Goal: Task Accomplishment & Management: Complete application form

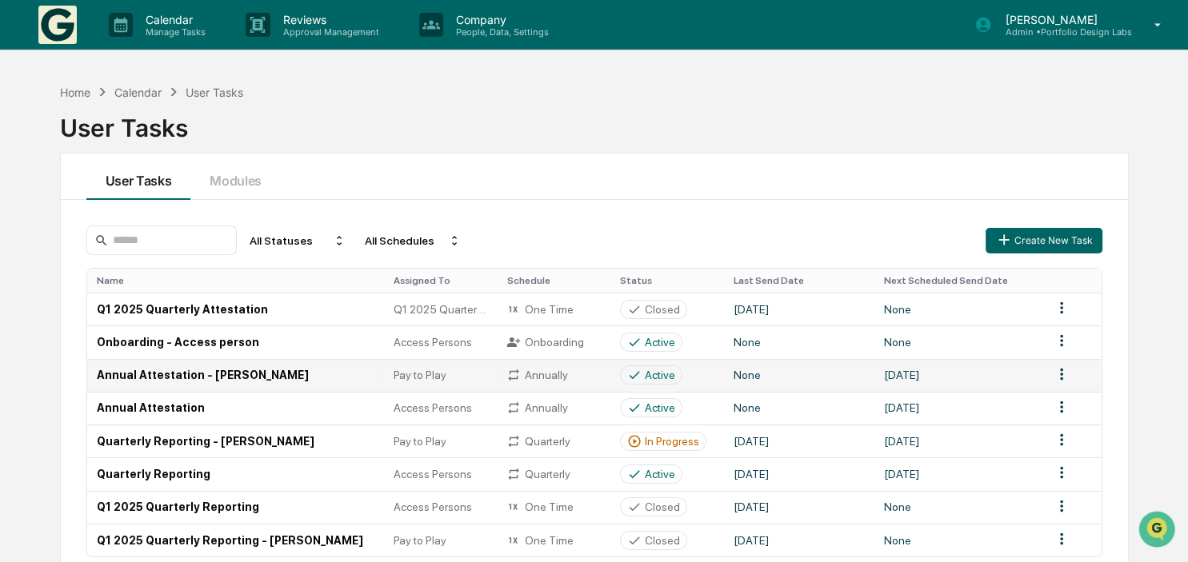
click at [238, 374] on td "Annual Attestation - [PERSON_NAME]" at bounding box center [235, 375] width 297 height 33
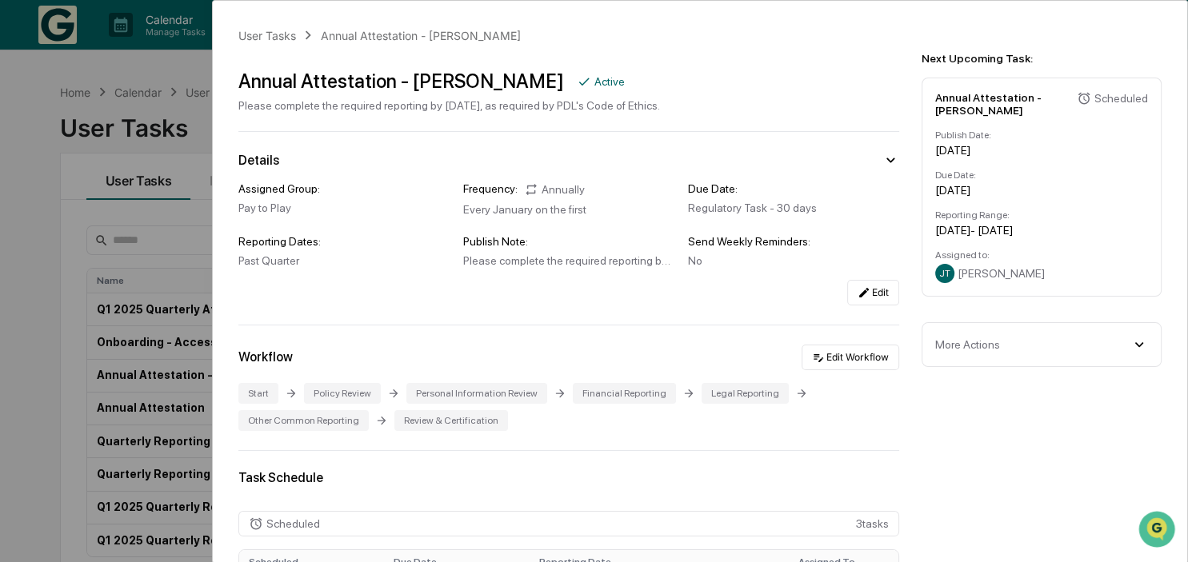
click at [36, 353] on div "User Tasks Annual Attestation - [PERSON_NAME] Annual Attestation - [PERSON_NAME…" at bounding box center [594, 281] width 1188 height 562
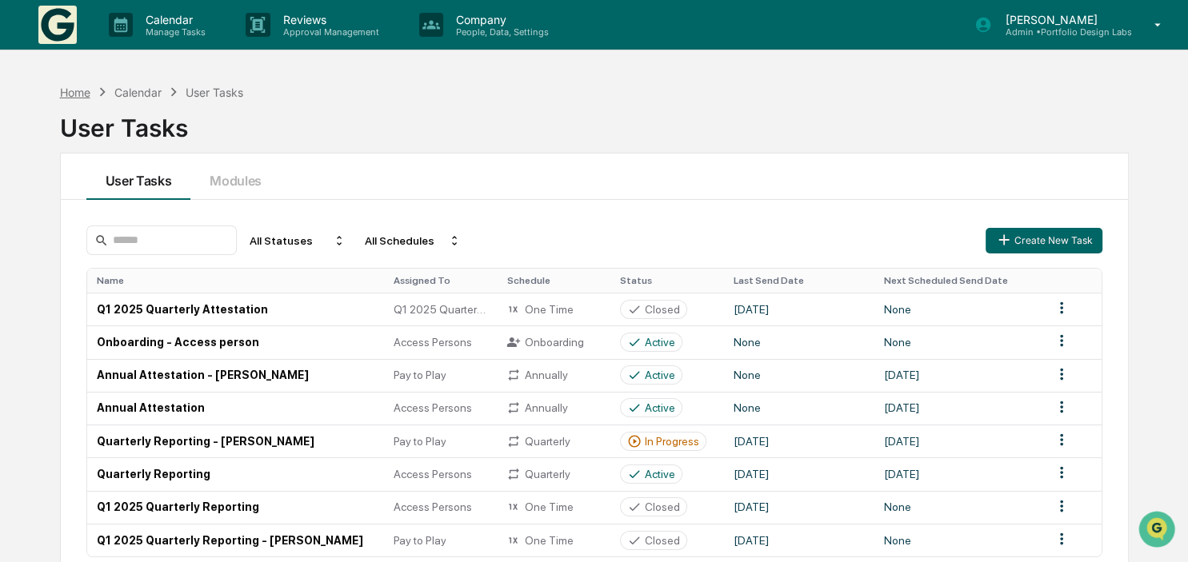
click at [82, 90] on div "Home" at bounding box center [75, 93] width 30 height 14
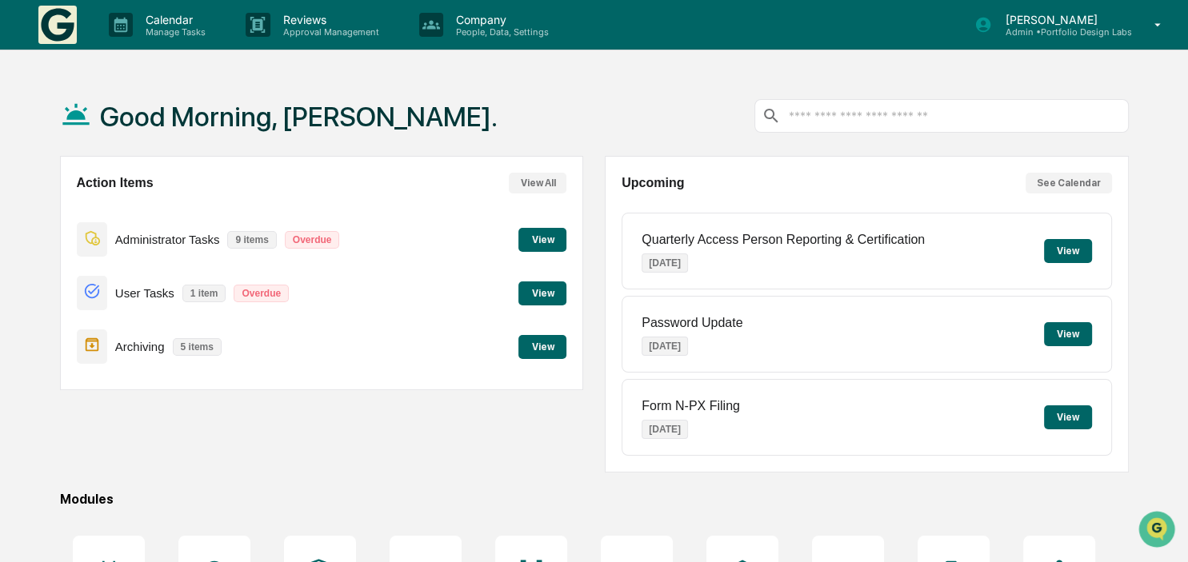
click at [535, 287] on button "View" at bounding box center [542, 293] width 48 height 24
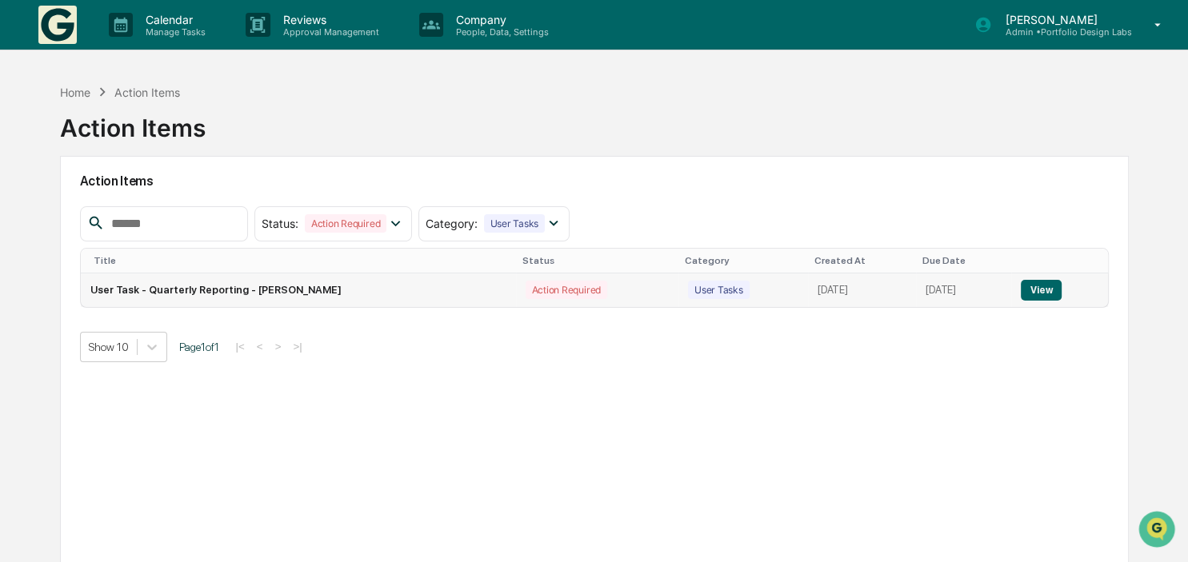
click at [1036, 289] on button "View" at bounding box center [1040, 290] width 41 height 21
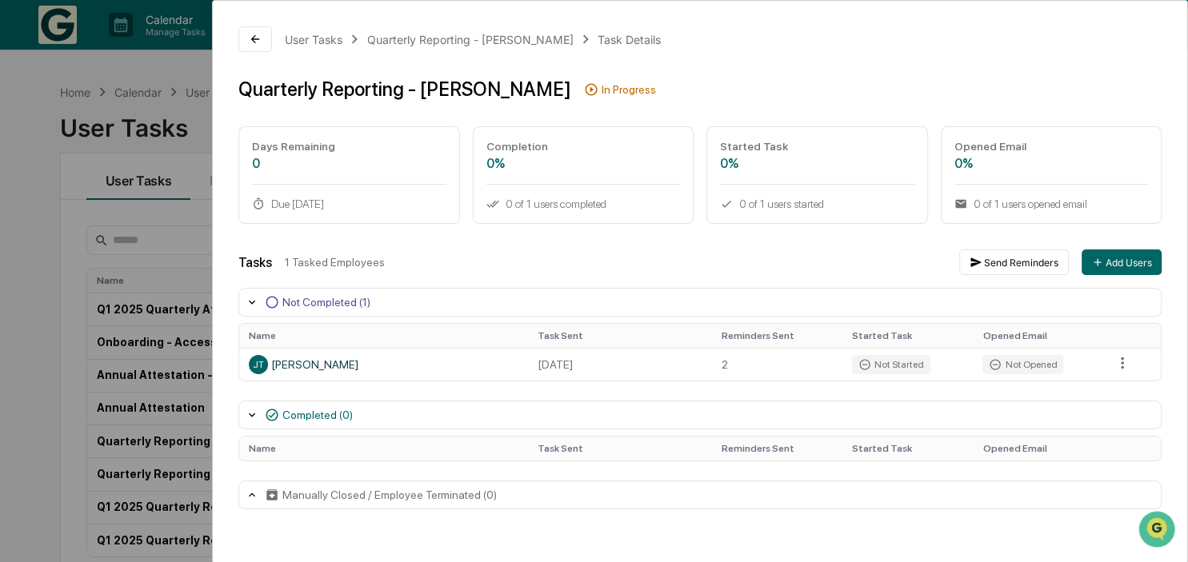
click at [38, 247] on div "User Tasks Quarterly Reporting - [PERSON_NAME] Task Details Quarterly Reporting…" at bounding box center [594, 281] width 1188 height 562
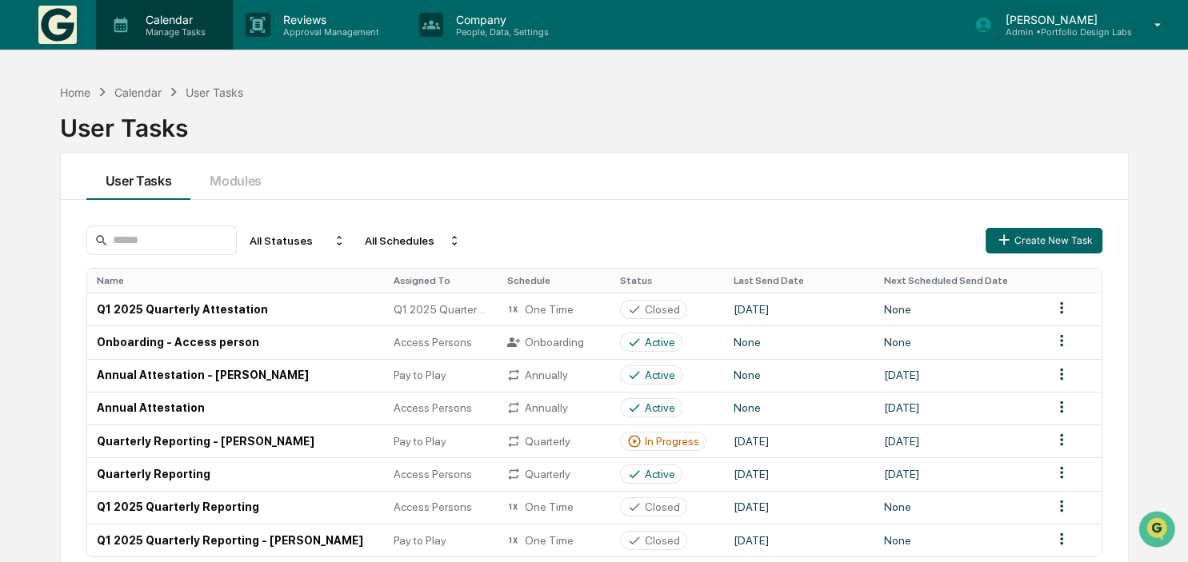
click at [158, 24] on p "Calendar" at bounding box center [173, 20] width 81 height 14
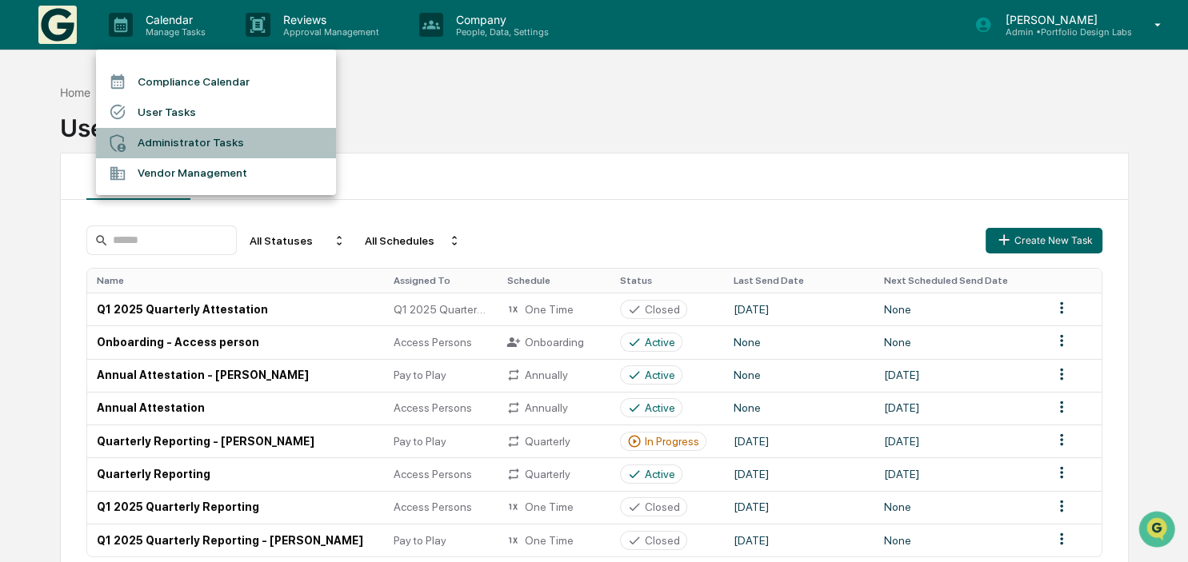
click at [165, 142] on li "Administrator Tasks" at bounding box center [216, 143] width 240 height 30
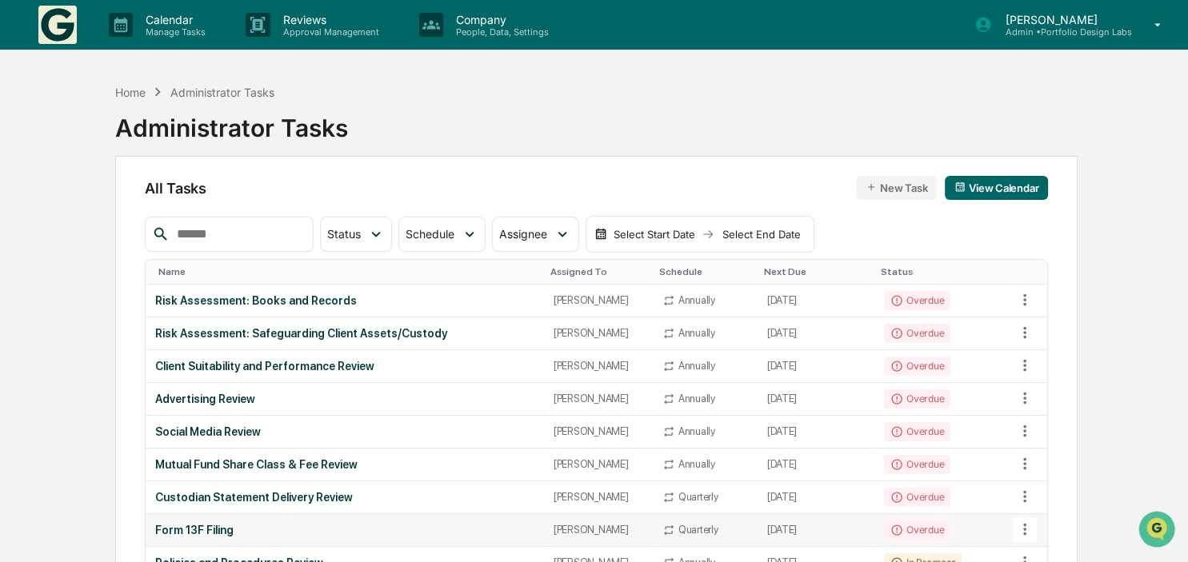
click at [789, 523] on td "August 6, 2025" at bounding box center [815, 530] width 117 height 33
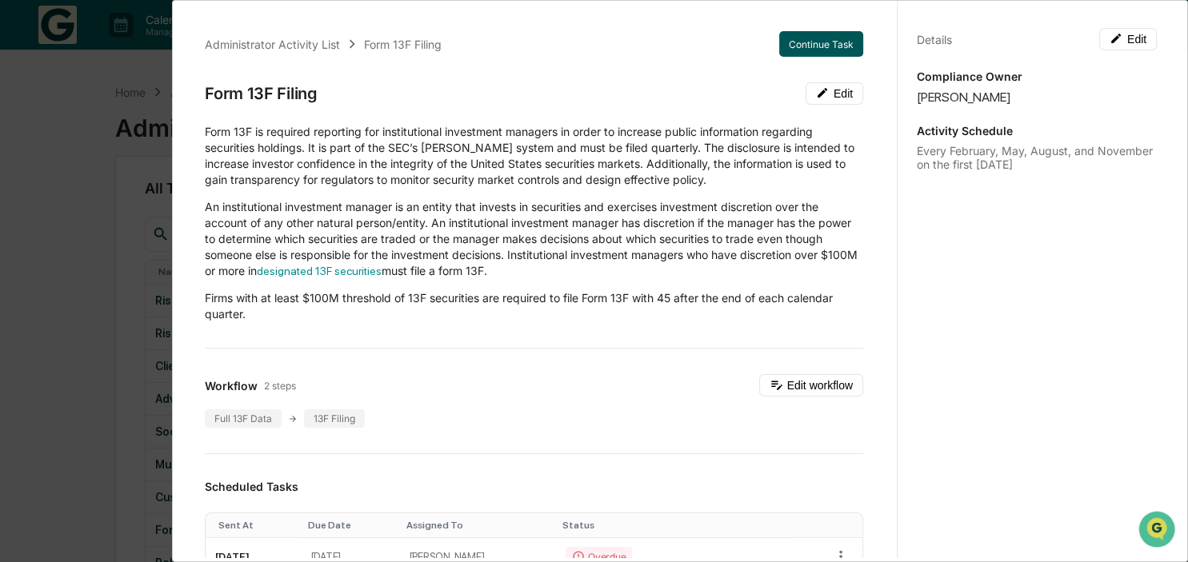
click at [796, 42] on button "Continue Task" at bounding box center [821, 44] width 84 height 26
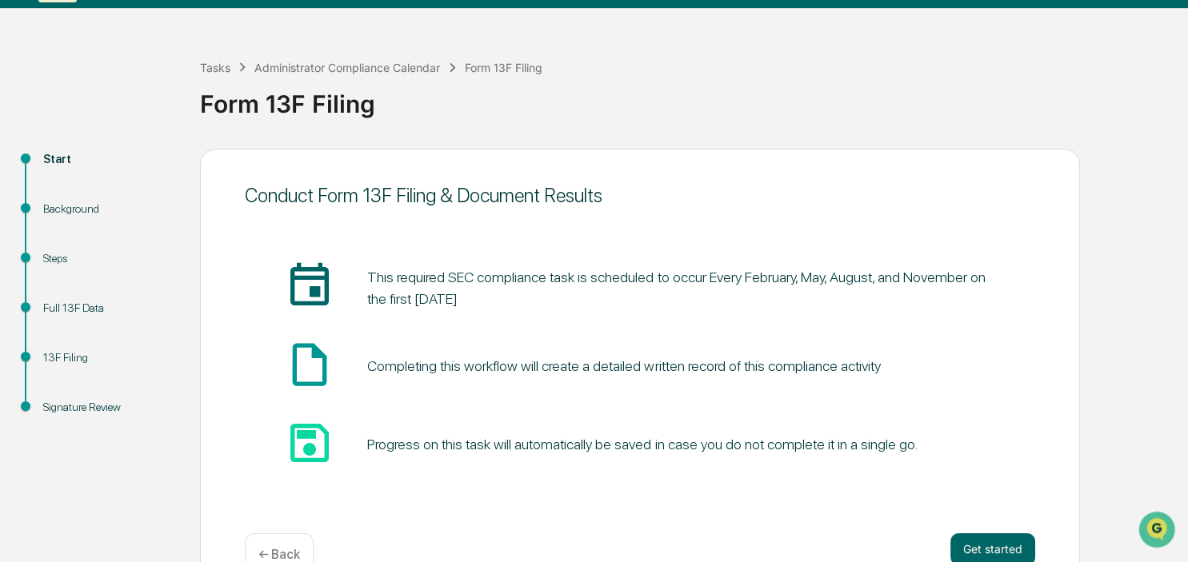
scroll to position [81, 0]
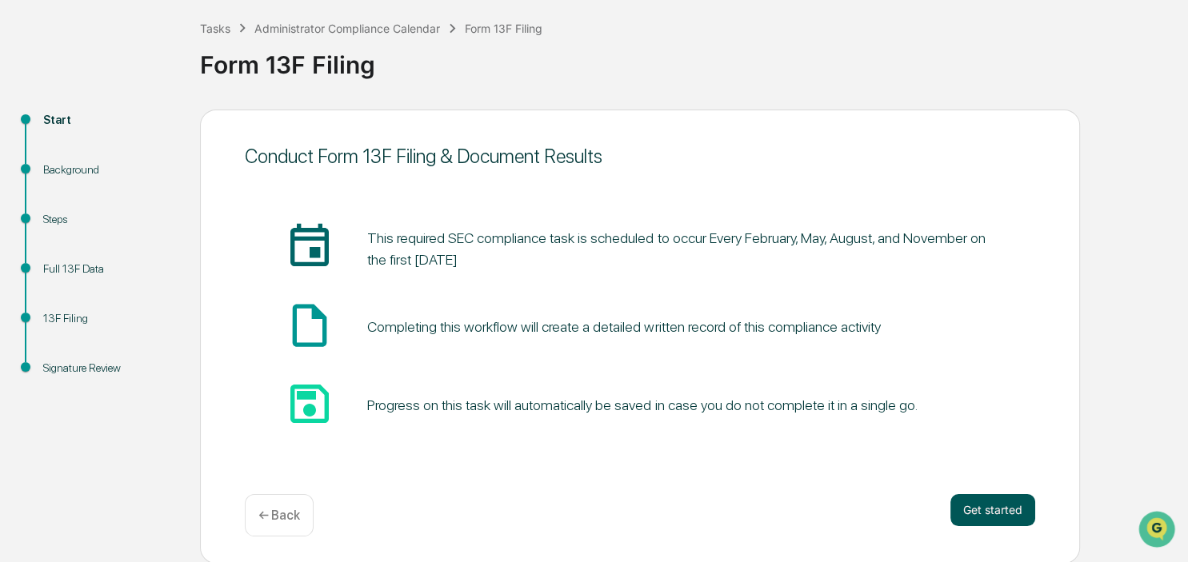
click at [979, 508] on button "Get started" at bounding box center [992, 510] width 85 height 32
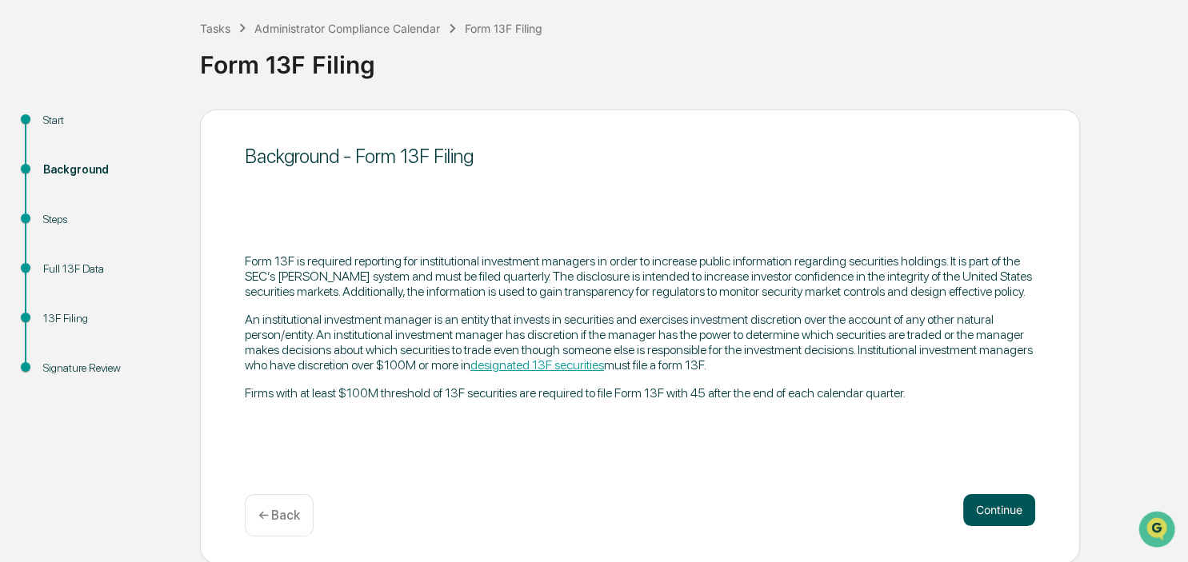
click at [1023, 508] on button "Continue" at bounding box center [999, 510] width 72 height 32
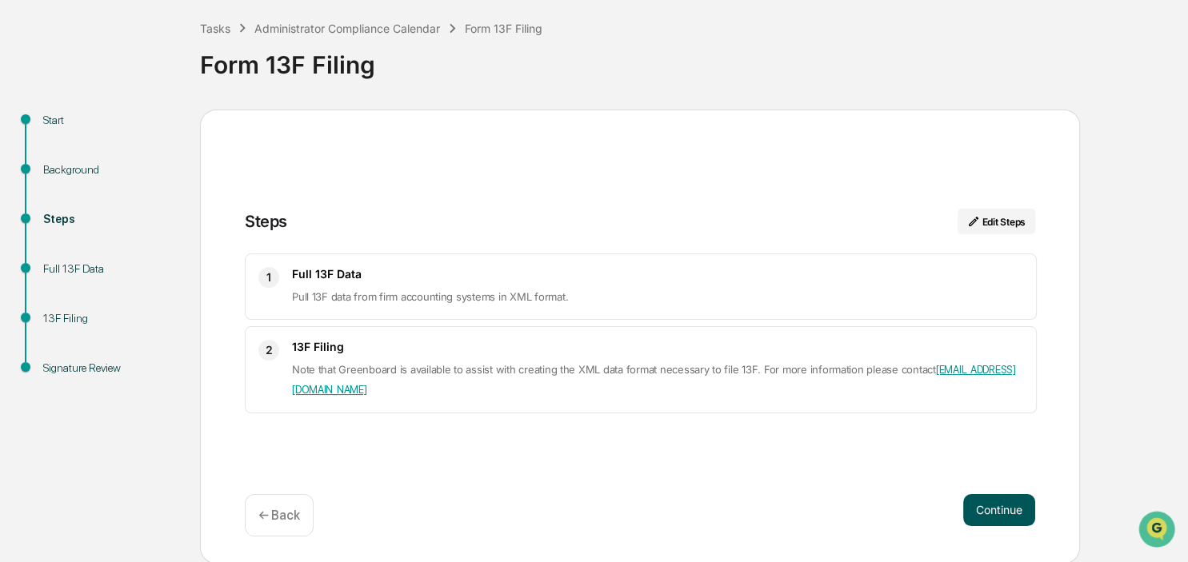
click at [1000, 503] on button "Continue" at bounding box center [999, 510] width 72 height 32
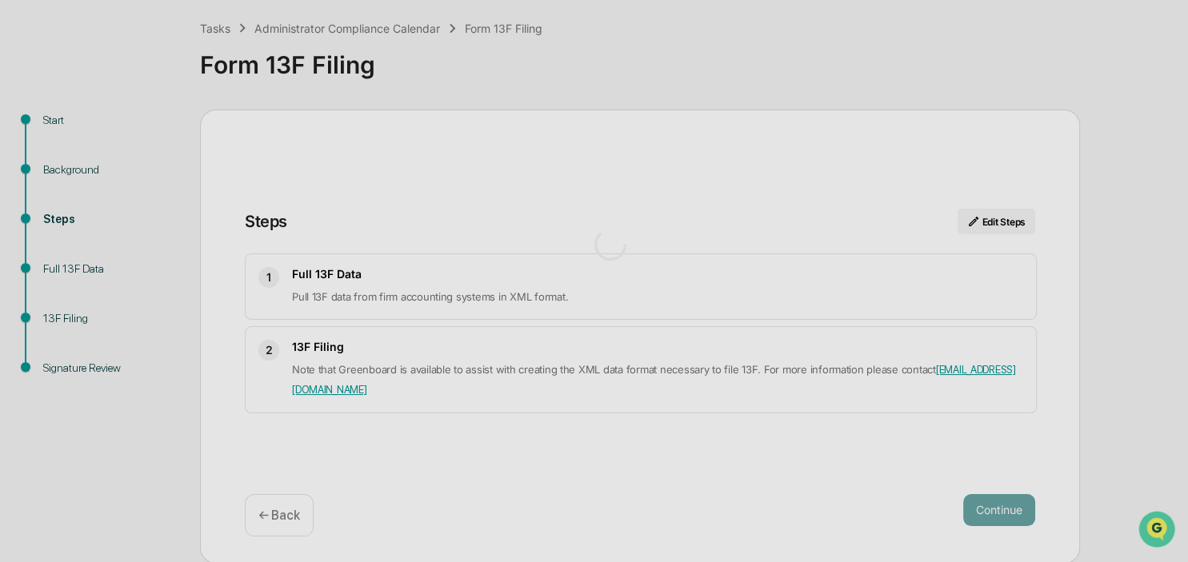
scroll to position [13, 0]
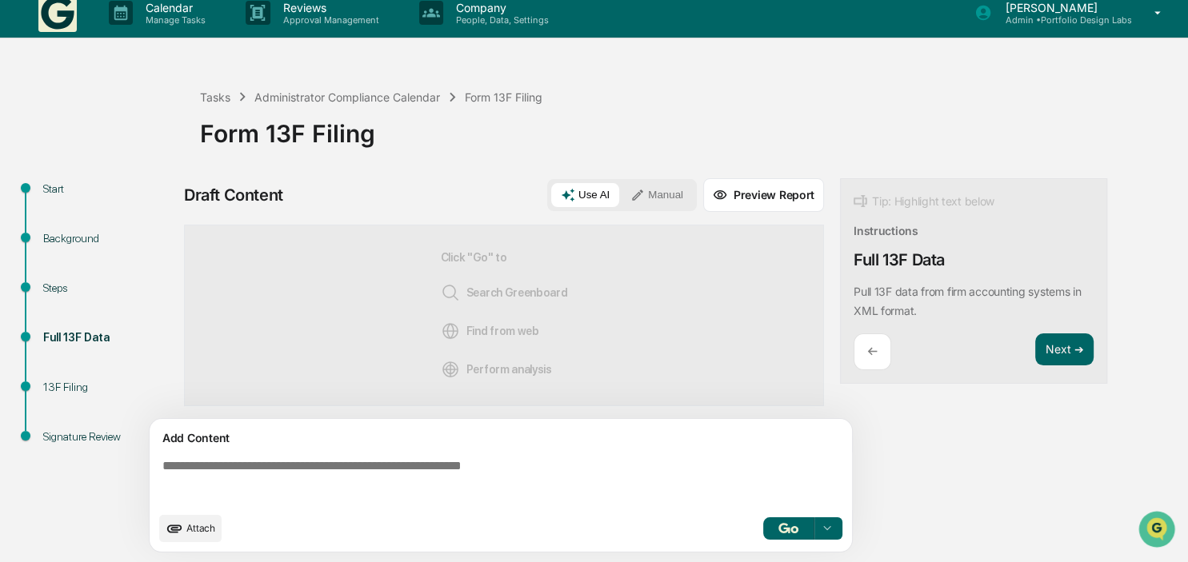
click at [346, 472] on textarea at bounding box center [504, 482] width 696 height 58
click at [661, 190] on button "Manual" at bounding box center [657, 195] width 72 height 24
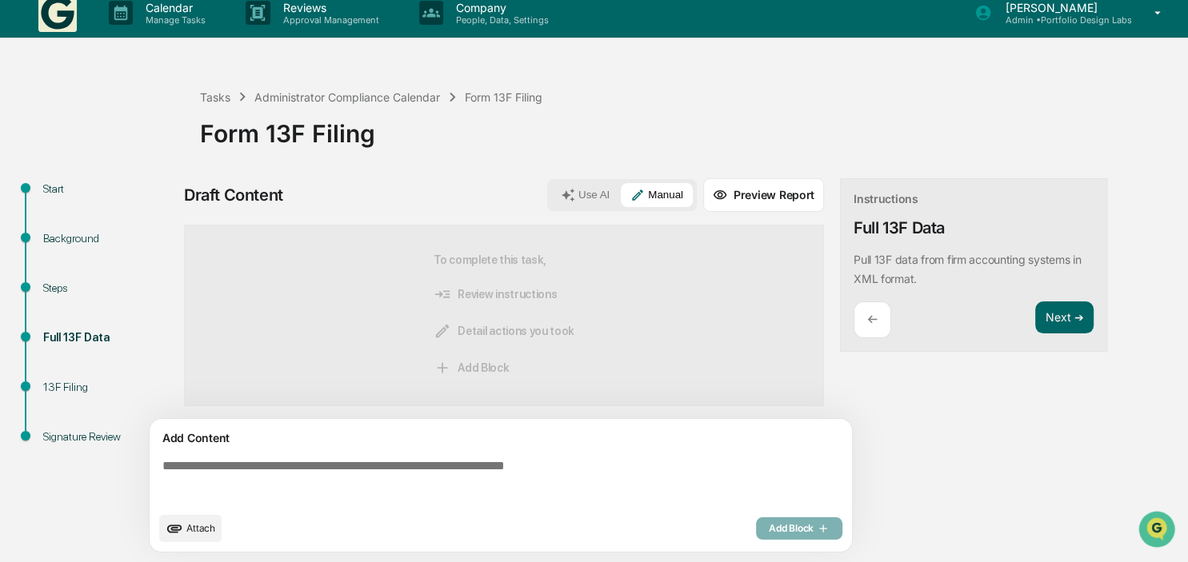
click at [291, 465] on textarea at bounding box center [504, 482] width 696 height 58
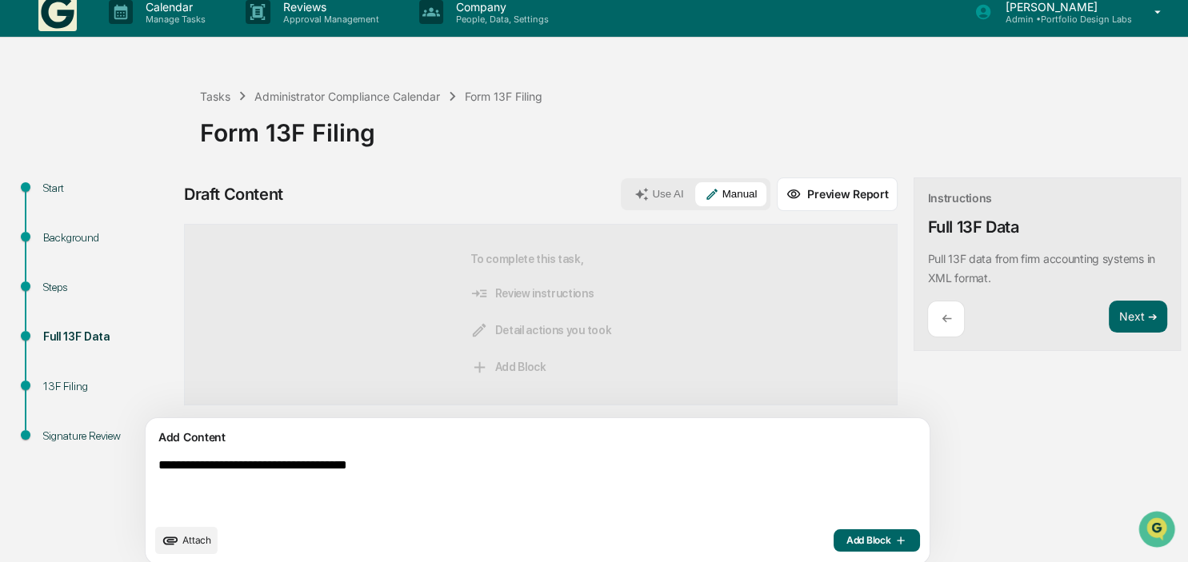
type textarea "**********"
click at [846, 538] on span "Add Block" at bounding box center [876, 540] width 61 height 13
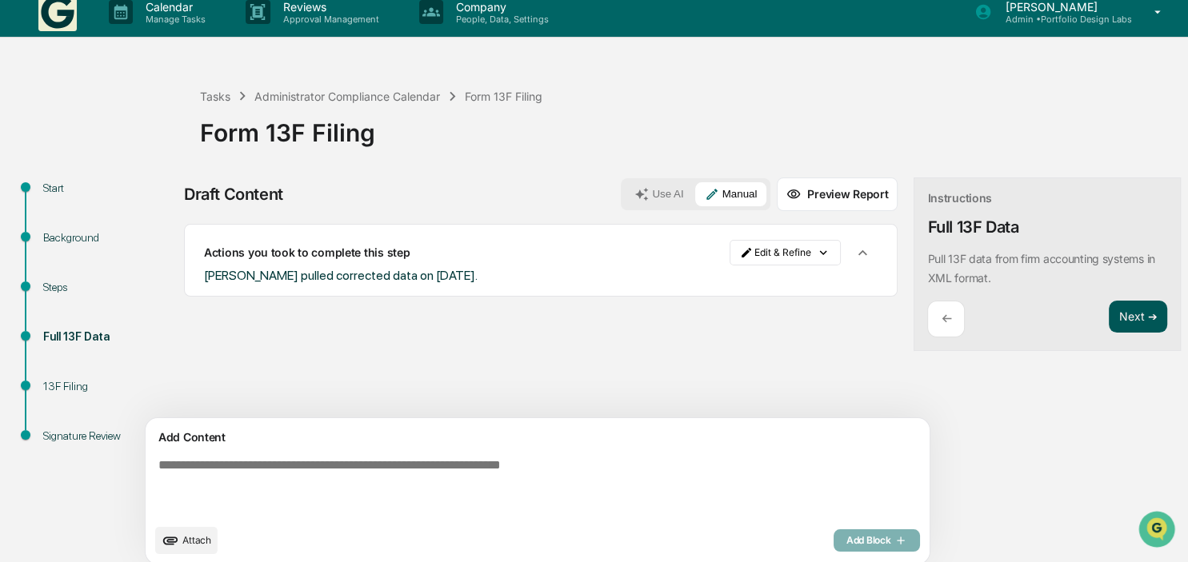
click at [1108, 309] on button "Next ➔" at bounding box center [1137, 317] width 58 height 33
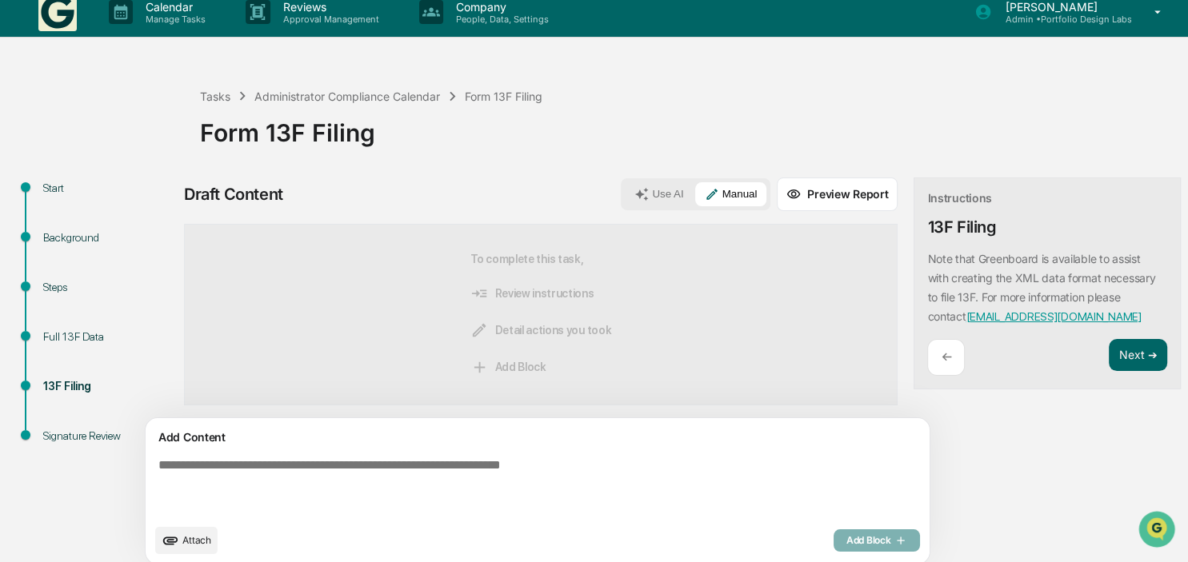
click at [559, 474] on textarea at bounding box center [500, 487] width 696 height 70
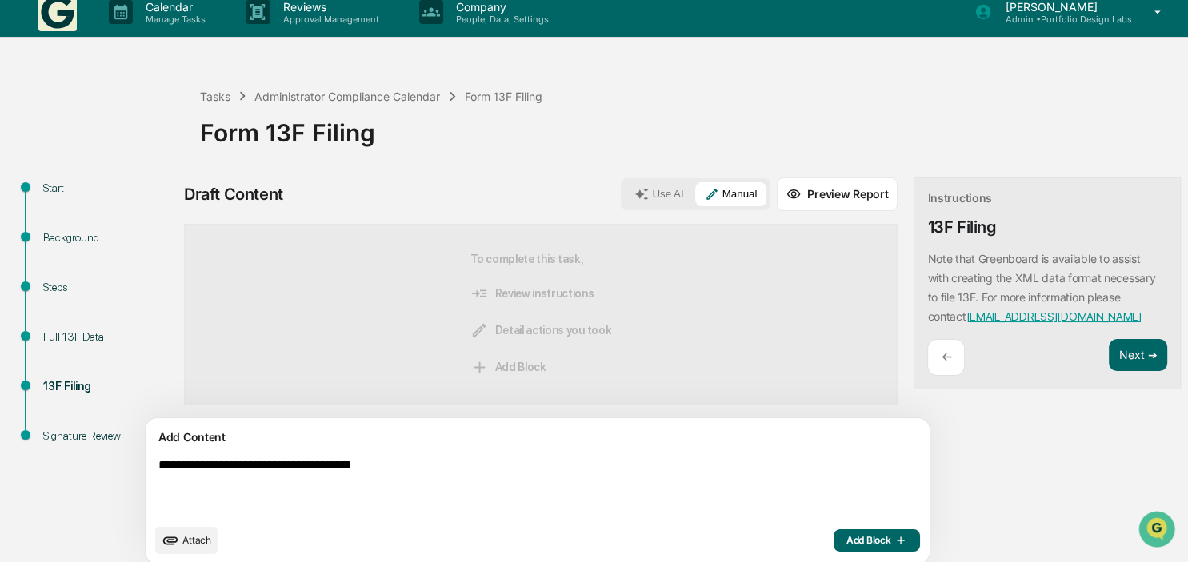
type textarea "**********"
click at [833, 535] on button "Add Block" at bounding box center [876, 540] width 86 height 22
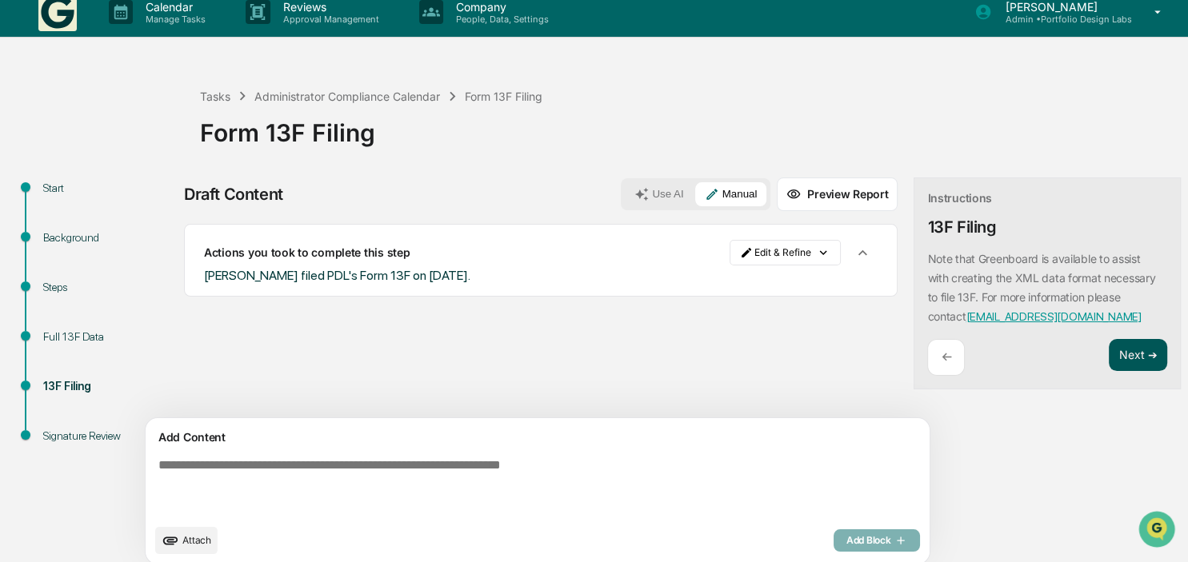
click at [1108, 347] on button "Next ➔" at bounding box center [1137, 355] width 58 height 33
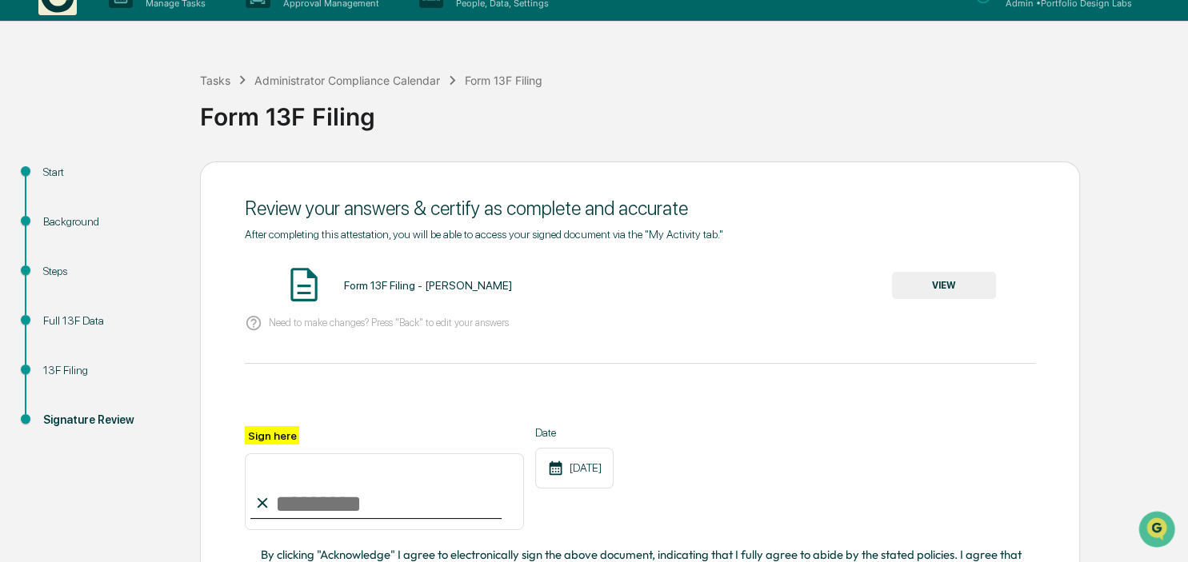
scroll to position [97, 0]
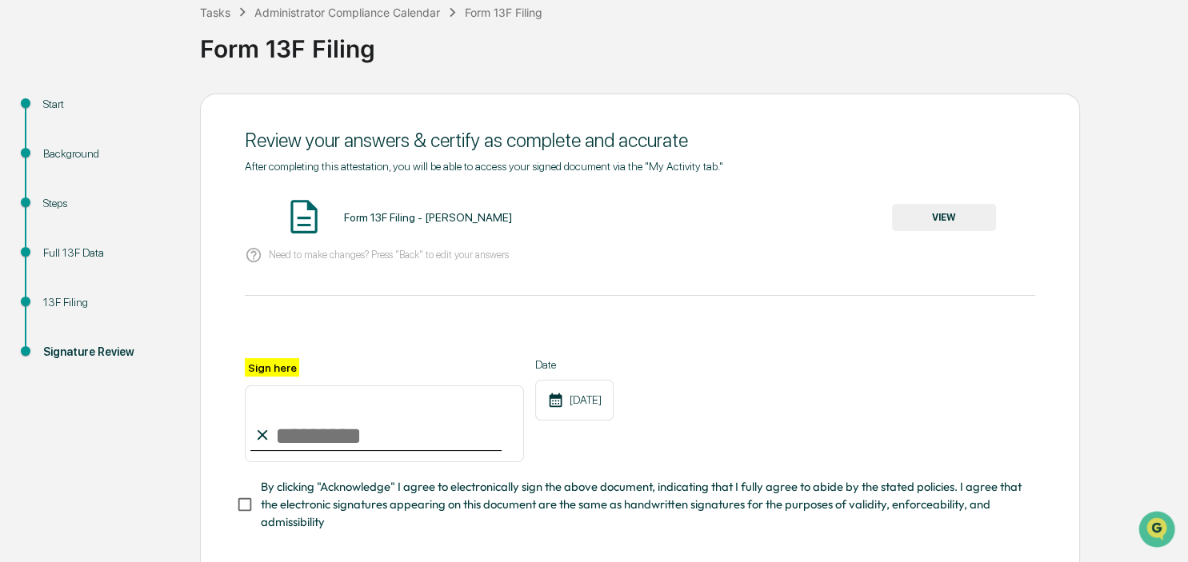
click at [365, 429] on input "Sign here" at bounding box center [384, 423] width 279 height 77
type input "**********"
click at [952, 223] on button "VIEW" at bounding box center [944, 217] width 104 height 27
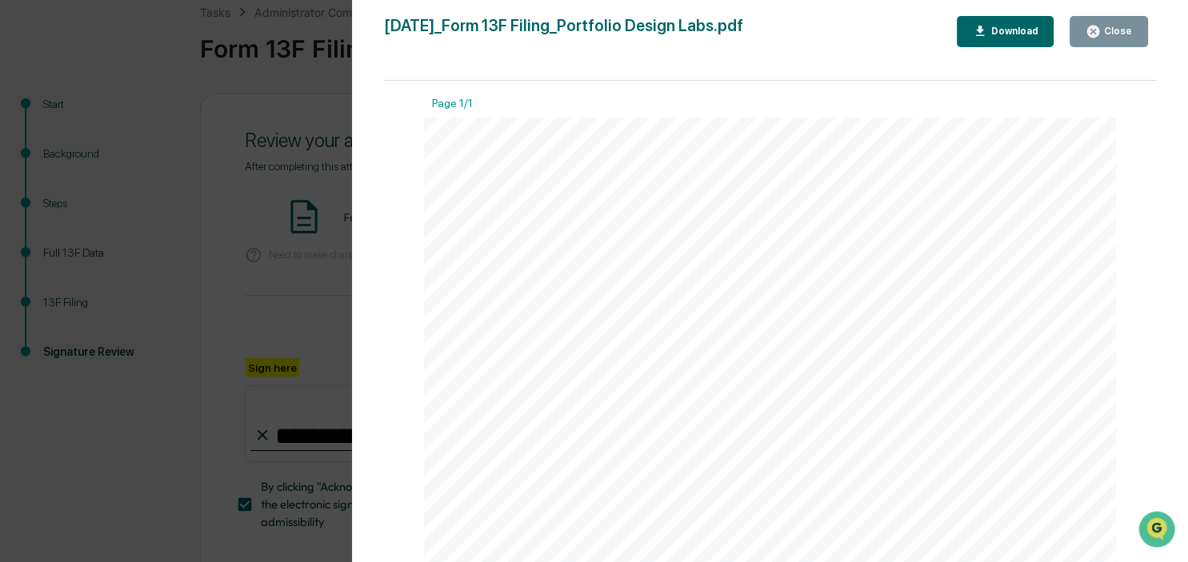
click at [1119, 26] on div "Close" at bounding box center [1115, 31] width 31 height 11
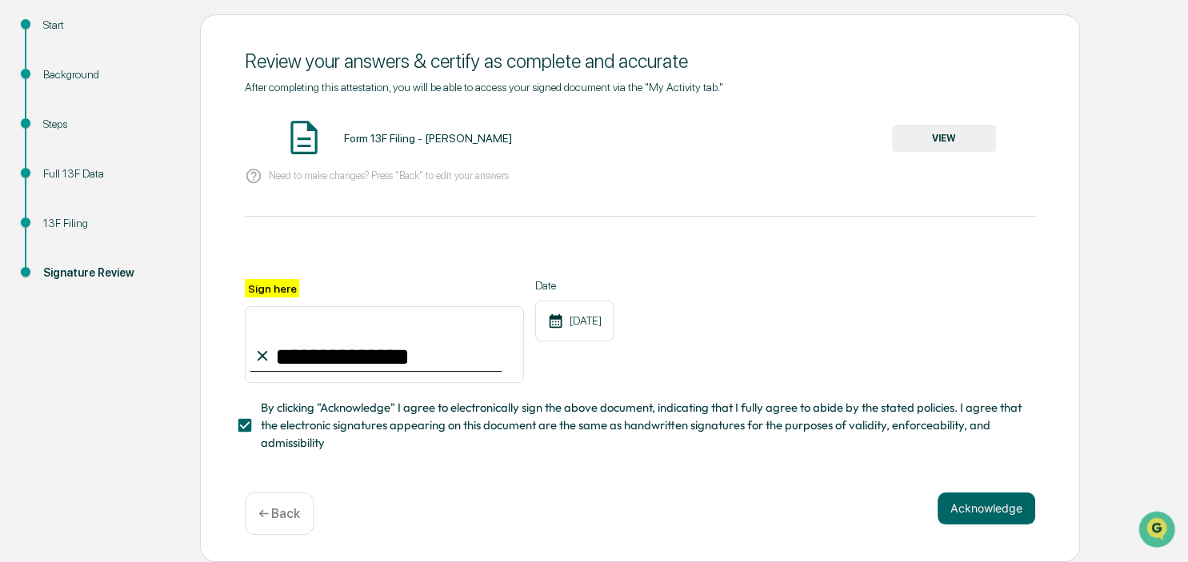
scroll to position [181, 0]
click at [981, 505] on button "Acknowledge" at bounding box center [986, 509] width 98 height 32
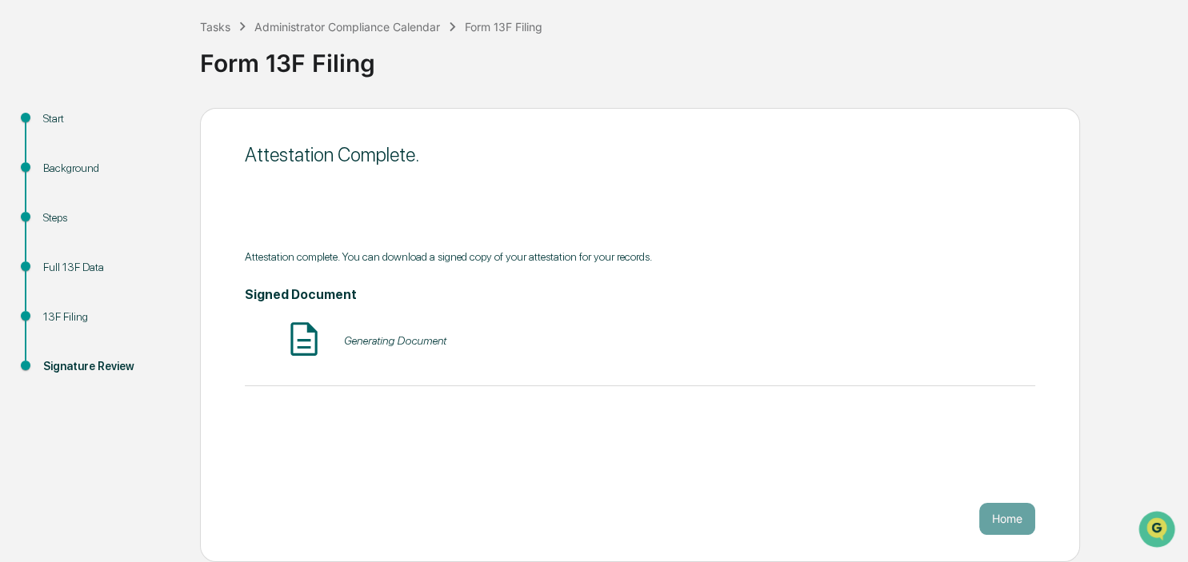
scroll to position [81, 0]
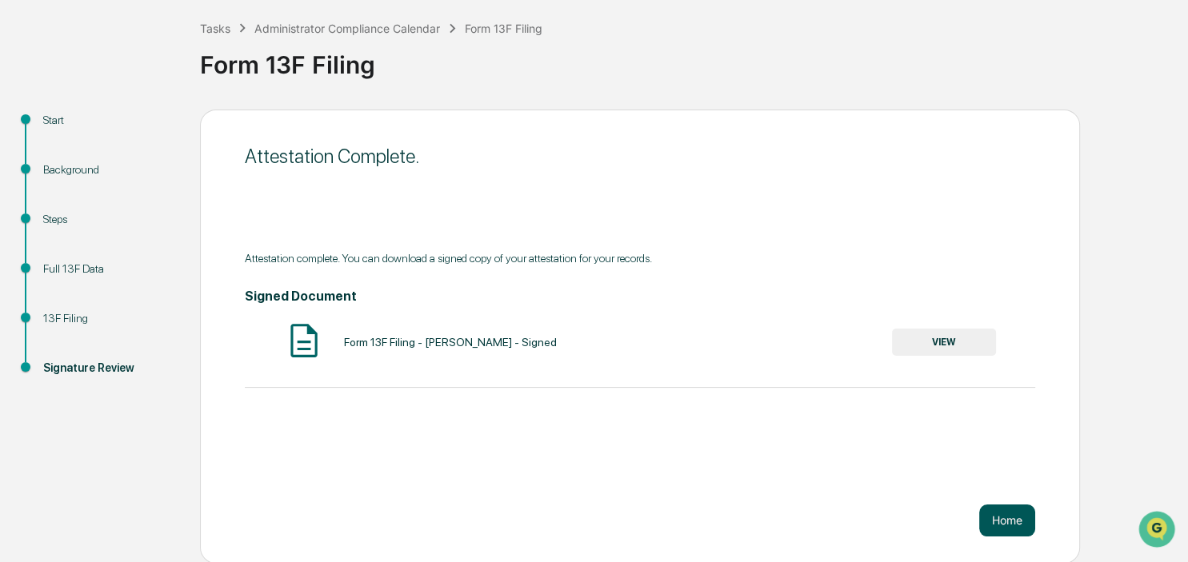
click at [1019, 517] on button "Home" at bounding box center [1007, 521] width 56 height 32
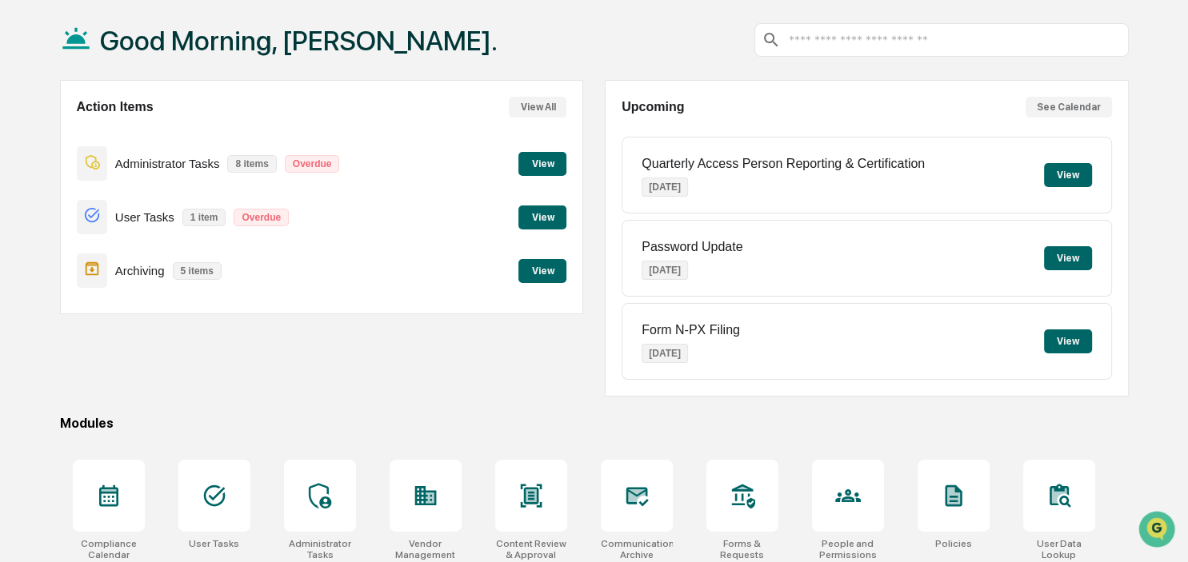
click at [553, 161] on button "View" at bounding box center [542, 164] width 48 height 24
